Goal: Find specific page/section: Find specific page/section

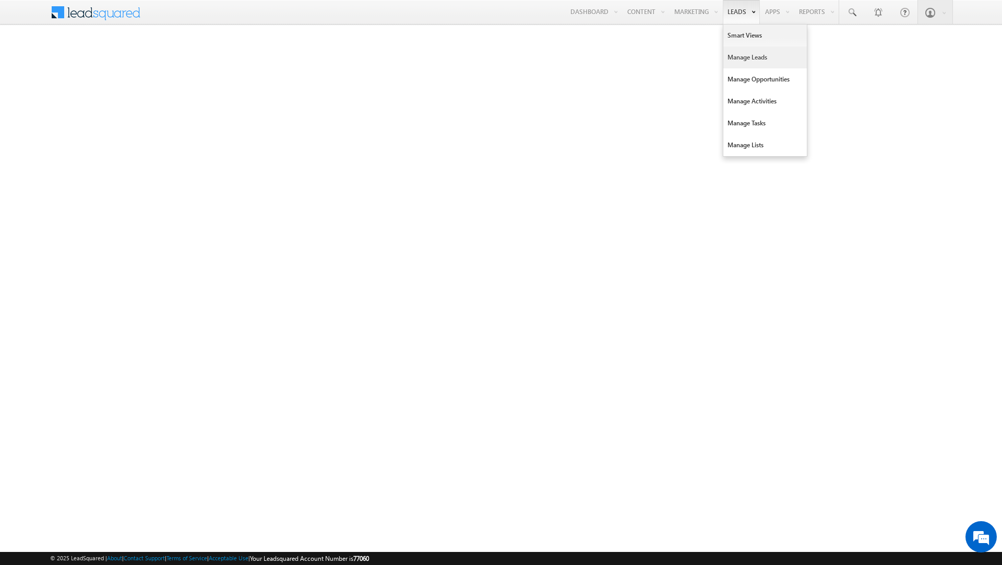
click at [731, 58] on link "Manage Leads" at bounding box center [766, 57] width 84 height 22
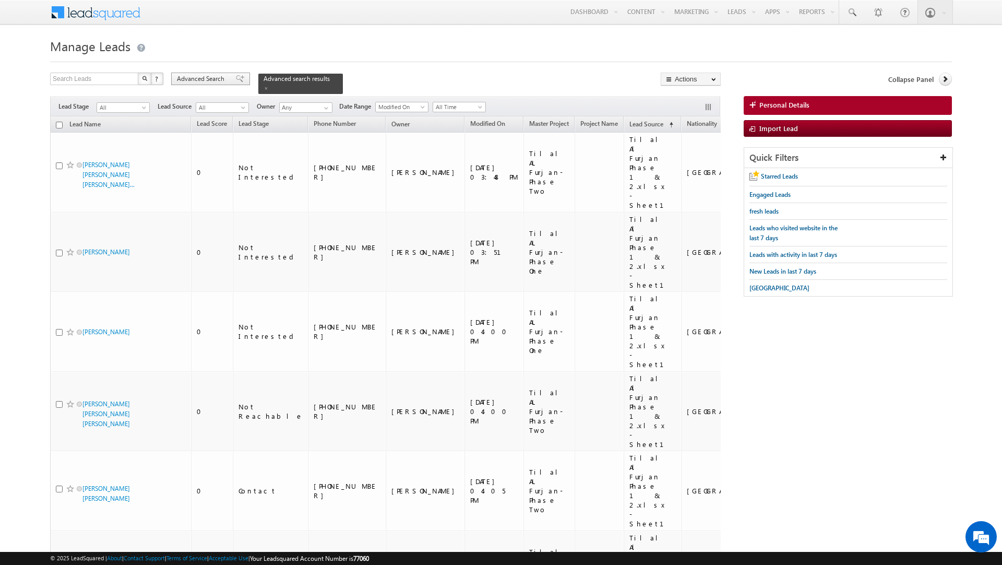
click at [211, 84] on span "Advanced Search" at bounding box center [202, 78] width 51 height 9
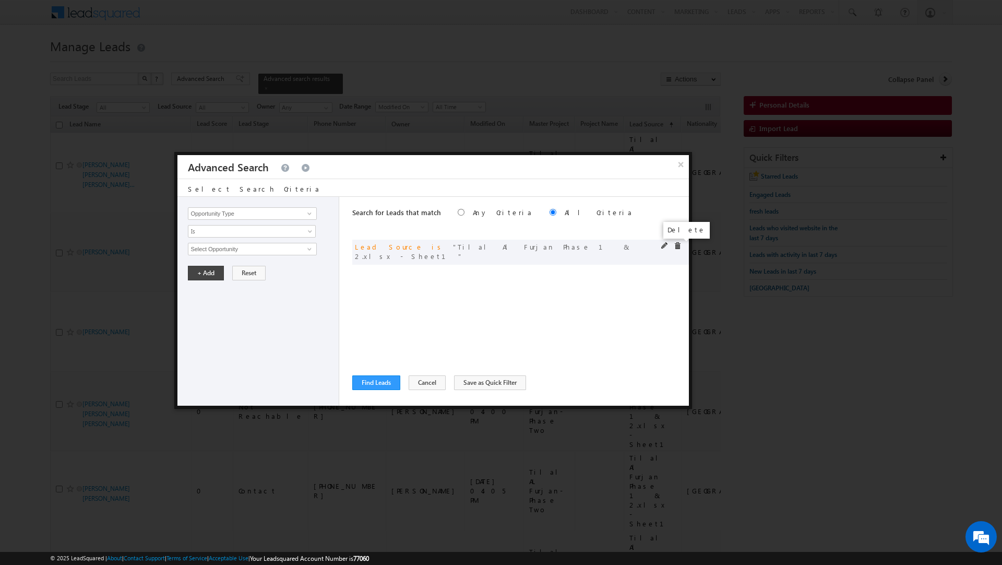
click at [680, 245] on span at bounding box center [677, 245] width 7 height 7
click at [681, 170] on button "×" at bounding box center [680, 164] width 17 height 18
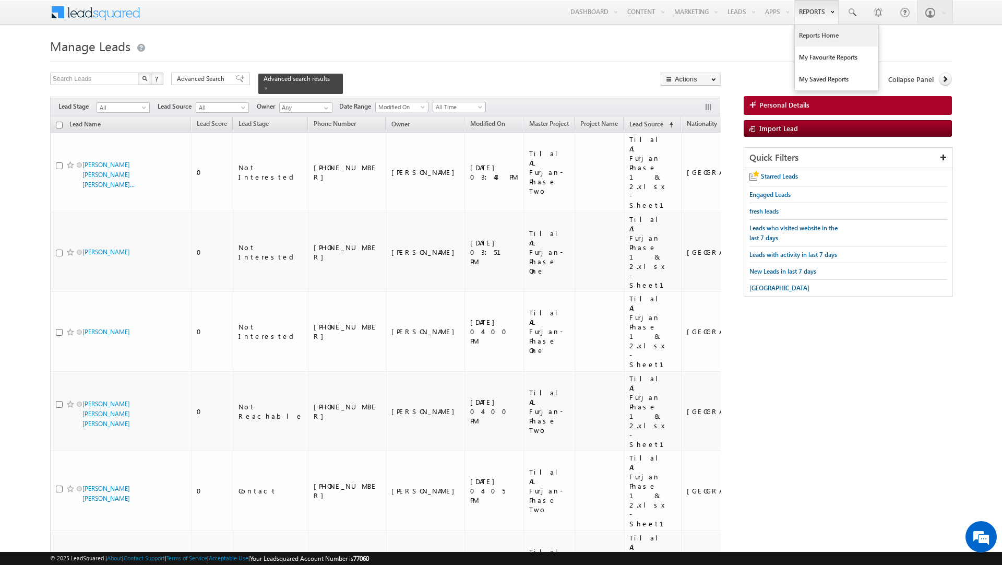
click at [806, 35] on link "Reports Home" at bounding box center [837, 36] width 84 height 22
